Goal: Navigation & Orientation: Find specific page/section

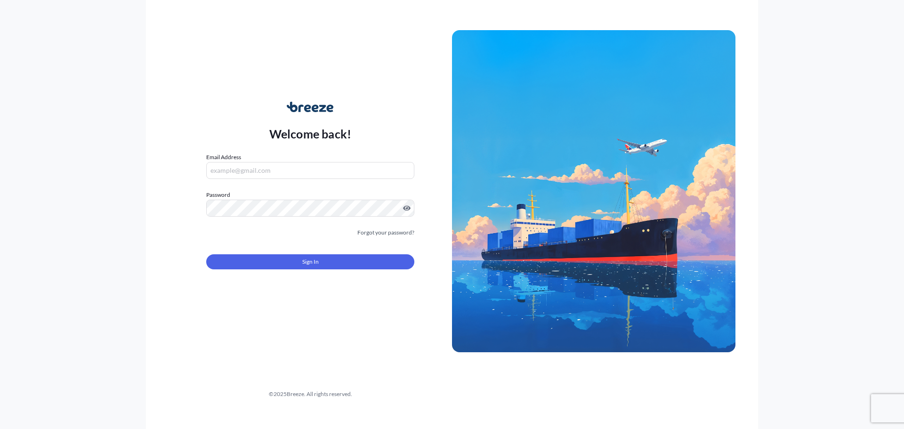
click at [249, 171] on input "Email Address" at bounding box center [310, 170] width 208 height 17
type input "b"
paste input "[EMAIL_ADDRESS][DOMAIN_NAME]"
type input "[EMAIL_ADDRESS][DOMAIN_NAME]"
click at [255, 221] on form "Email Address bputnam@sethmar.com Password Must include: Upper & lower case let…" at bounding box center [310, 217] width 208 height 128
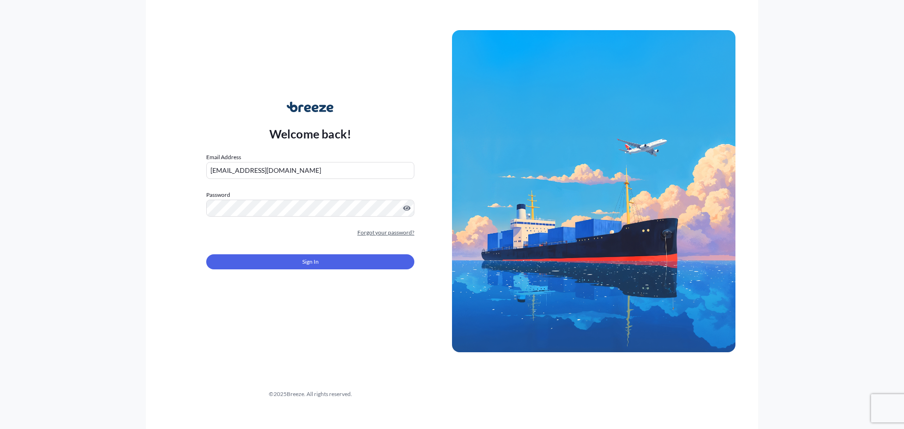
click at [396, 235] on link "Forgot your password?" at bounding box center [385, 232] width 57 height 9
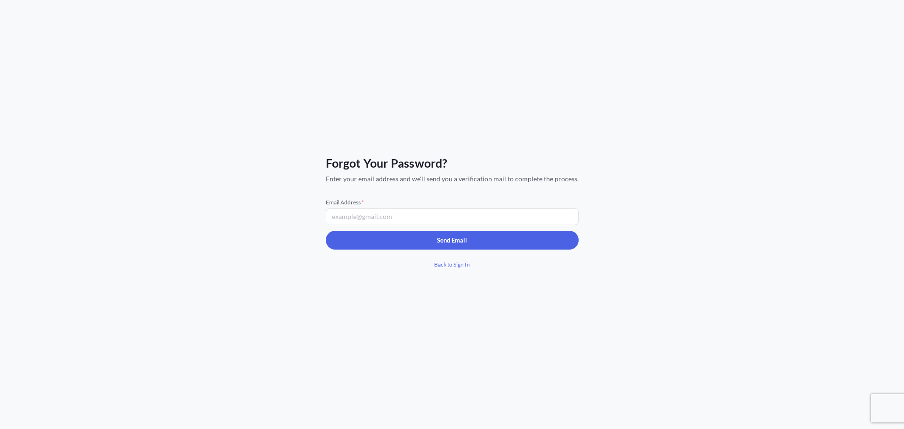
click at [339, 204] on span "Email Address *" at bounding box center [452, 203] width 253 height 8
click at [339, 208] on input "Email Address *" at bounding box center [452, 216] width 253 height 17
click at [348, 215] on input "Email Address *" at bounding box center [452, 216] width 253 height 17
paste input "[EMAIL_ADDRESS][DOMAIN_NAME]"
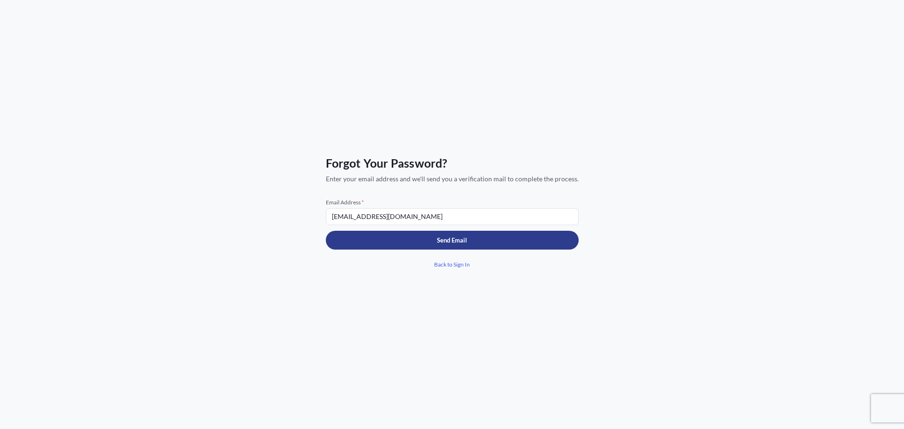
type input "[EMAIL_ADDRESS][DOMAIN_NAME]"
click at [361, 250] on div "Send Email Back to Sign In" at bounding box center [452, 252] width 253 height 43
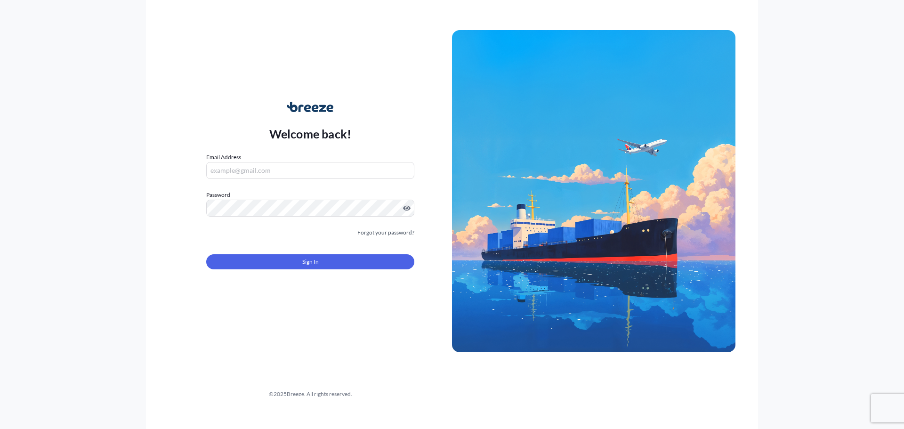
click at [266, 170] on input "Email Address" at bounding box center [310, 170] width 208 height 17
drag, startPoint x: 254, startPoint y: 181, endPoint x: 257, endPoint y: 175, distance: 7.2
click at [255, 178] on form "Email Address Password Must include: Upper & lower case letters Symbols (!@#$) …" at bounding box center [310, 217] width 208 height 128
click at [257, 175] on input "Email Address" at bounding box center [310, 170] width 208 height 17
paste input "[EMAIL_ADDRESS][DOMAIN_NAME]"
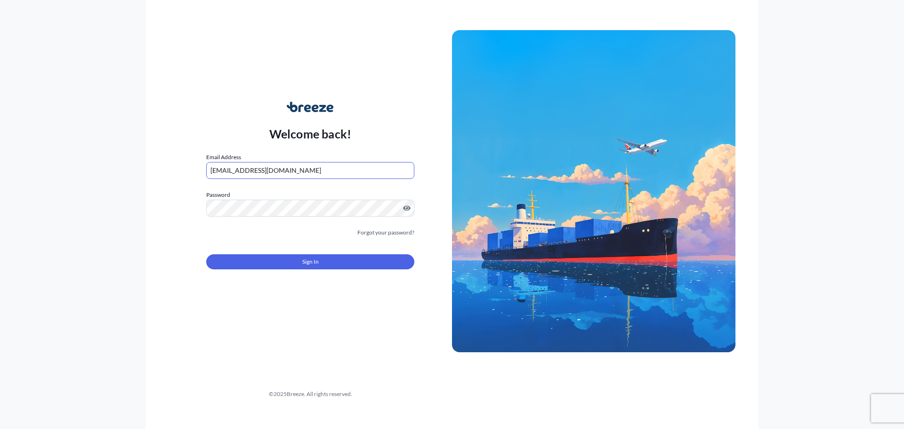
type input "[EMAIL_ADDRESS][DOMAIN_NAME]"
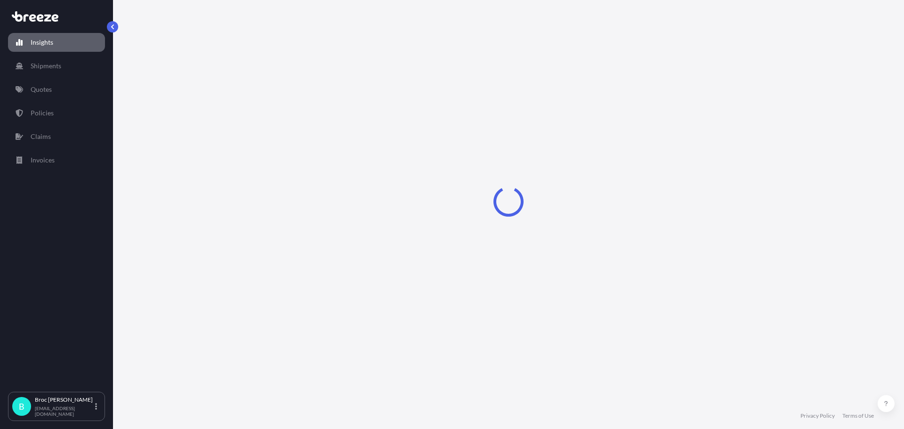
select select "2025"
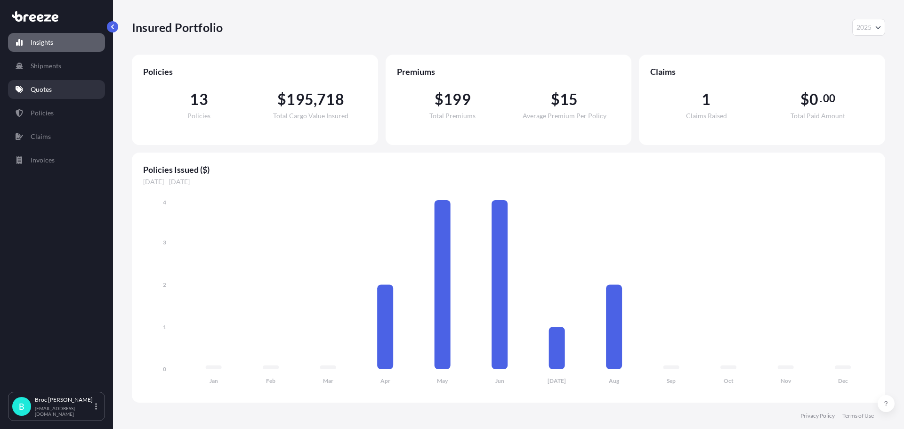
click at [44, 93] on p "Quotes" at bounding box center [41, 89] width 21 height 9
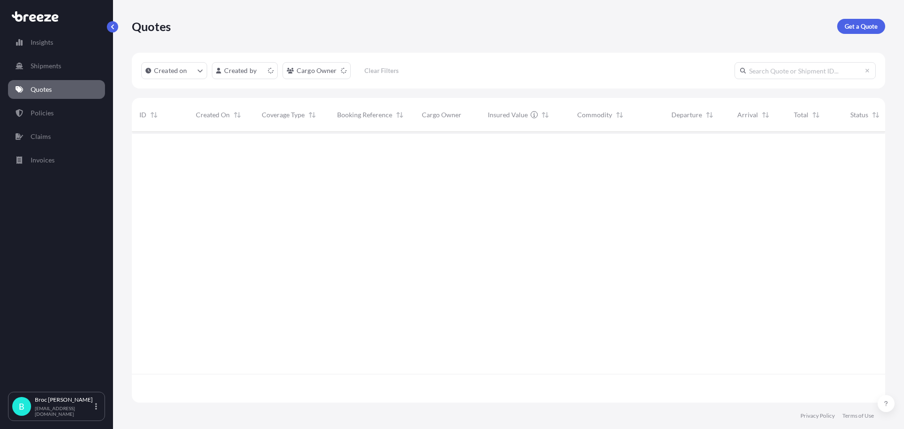
scroll to position [269, 746]
